Goal: Information Seeking & Learning: Learn about a topic

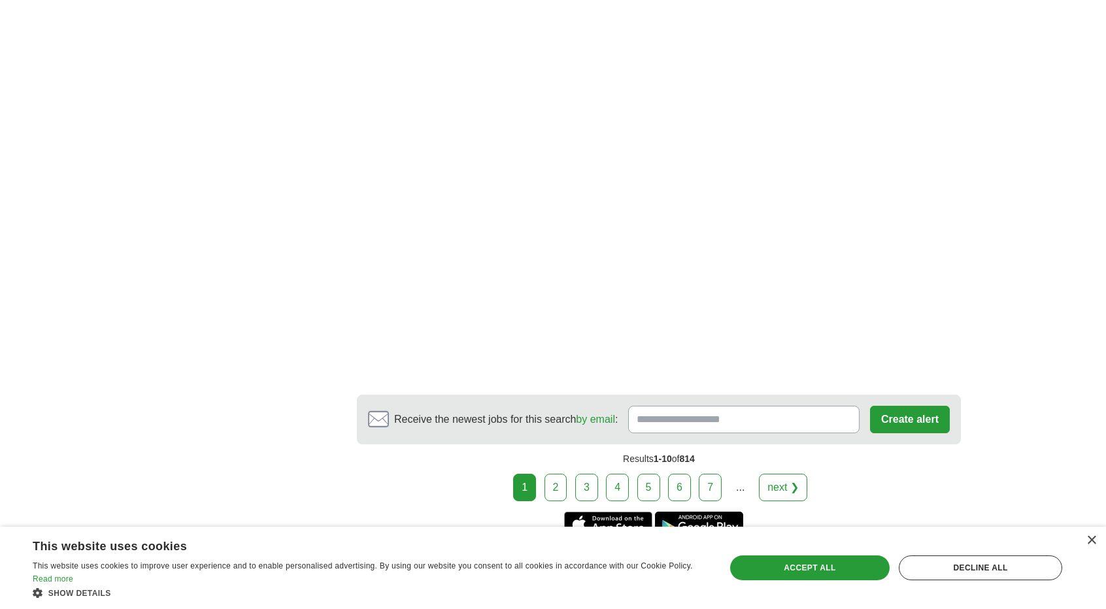
scroll to position [2397, 0]
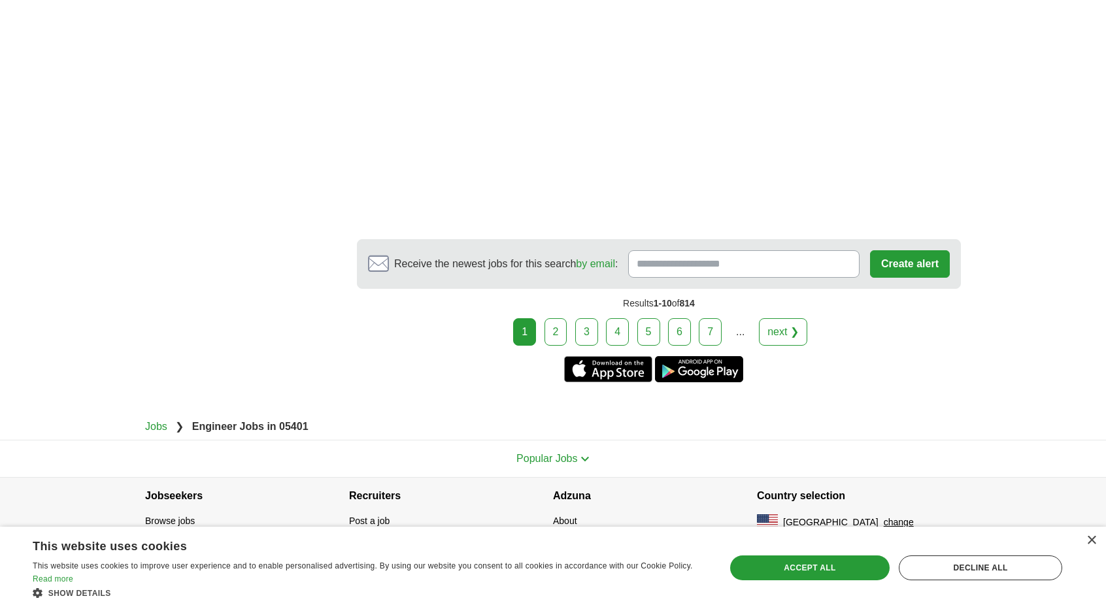
click at [556, 329] on link "2" at bounding box center [556, 331] width 23 height 27
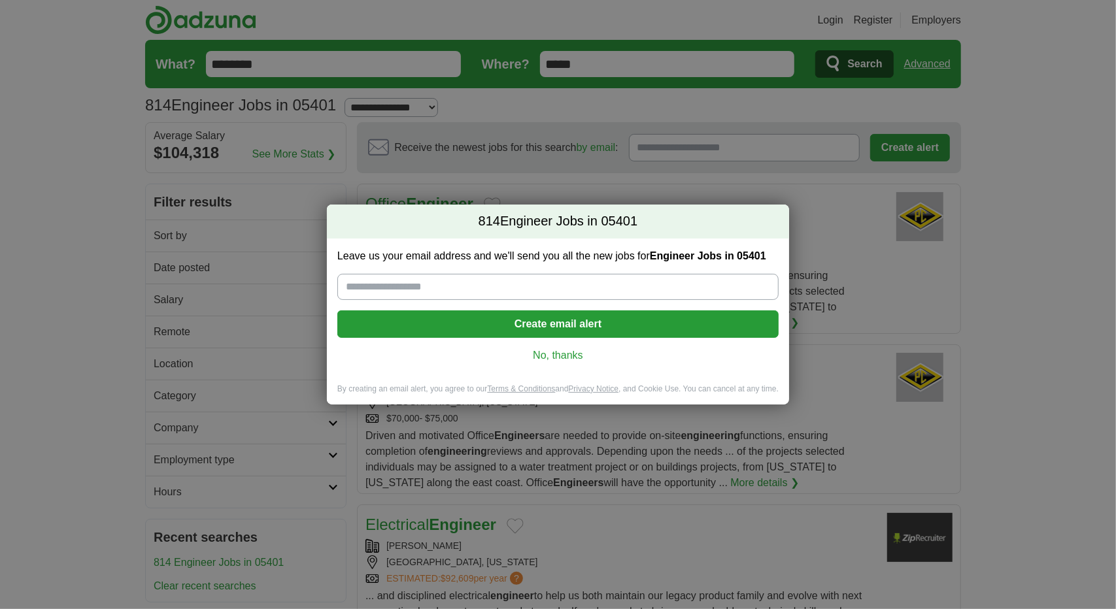
click at [564, 367] on div "Leave us your email address and we'll send you all the new jobs for Engineer Jo…" at bounding box center [558, 311] width 462 height 145
click at [562, 354] on link "No, thanks" at bounding box center [558, 355] width 420 height 14
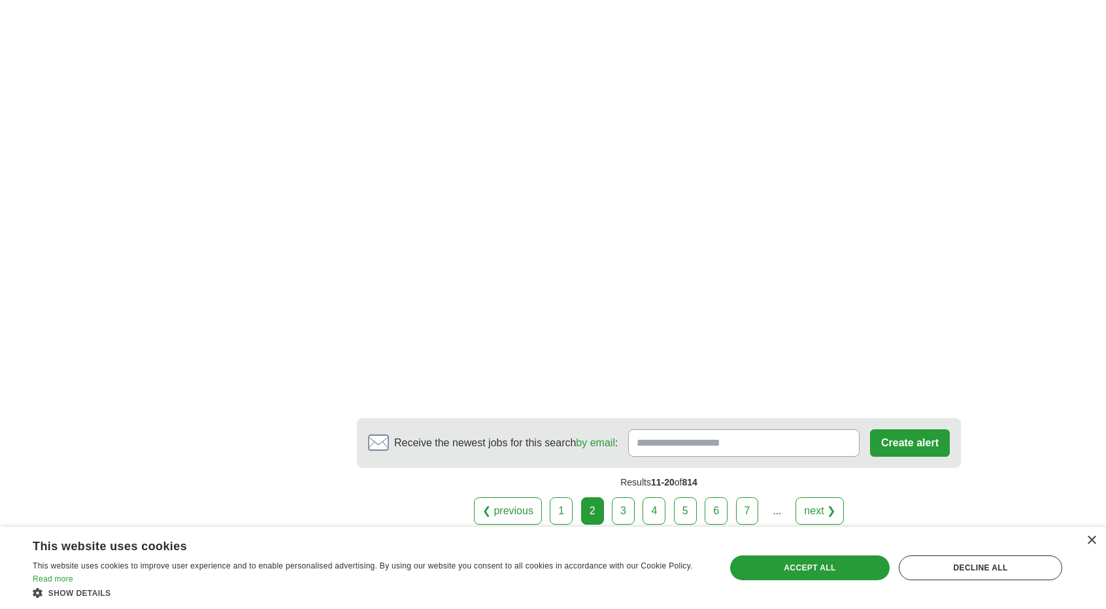
scroll to position [2092, 0]
click at [622, 496] on link "3" at bounding box center [623, 509] width 23 height 27
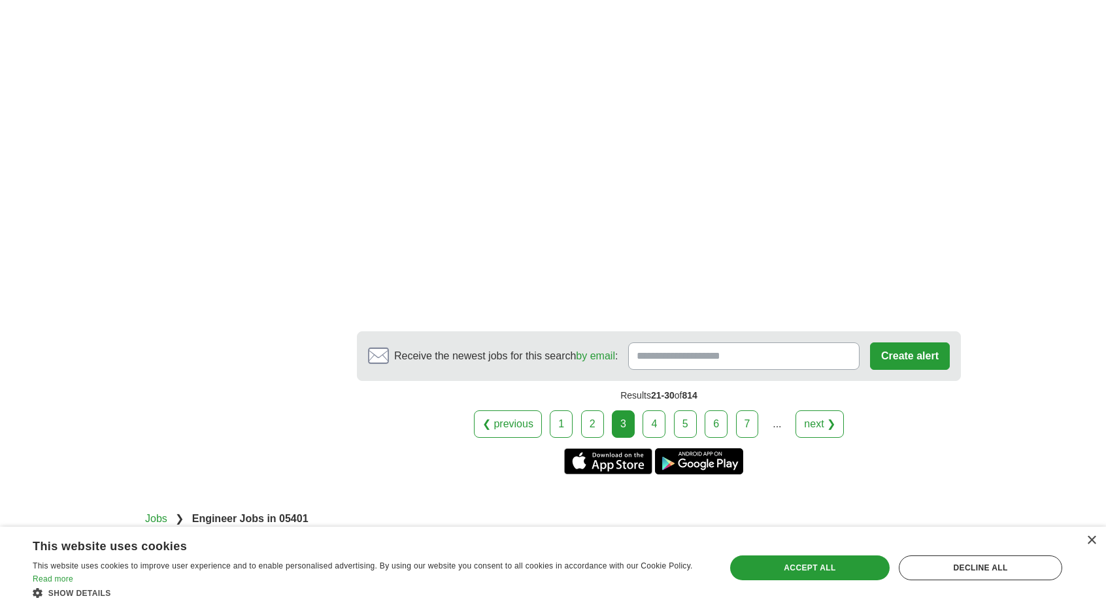
scroll to position [2266, 0]
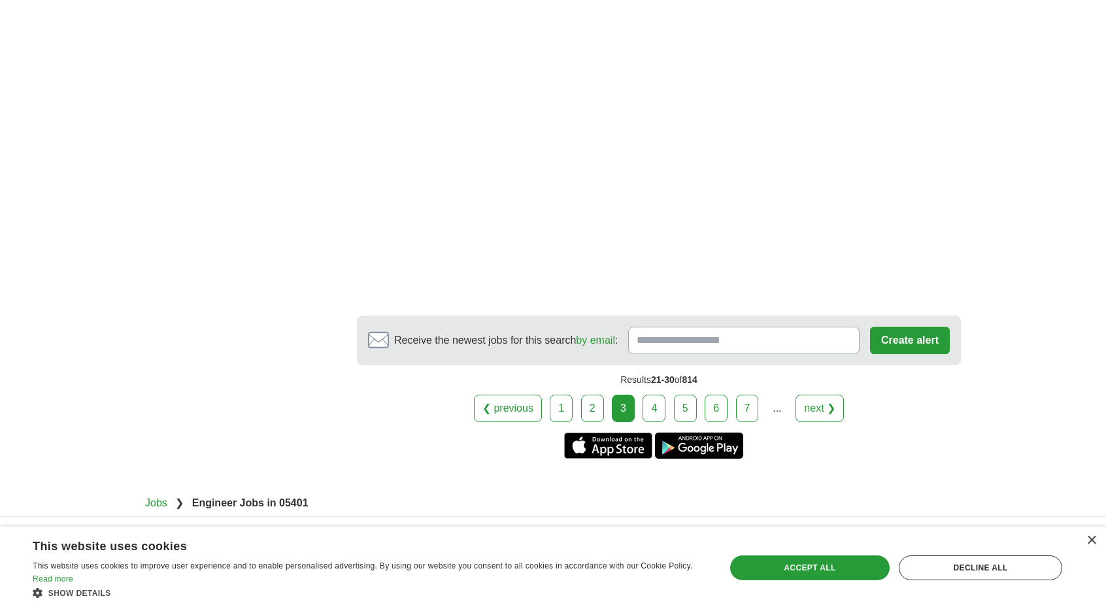
click at [649, 395] on link "4" at bounding box center [654, 408] width 23 height 27
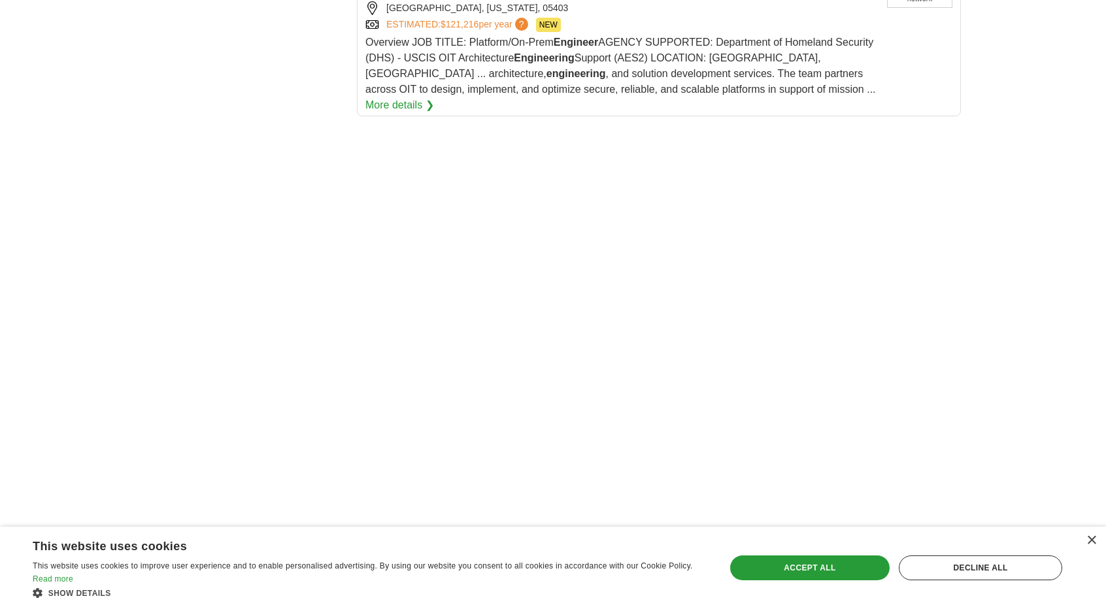
scroll to position [1569, 0]
